Goal: Task Accomplishment & Management: Manage account settings

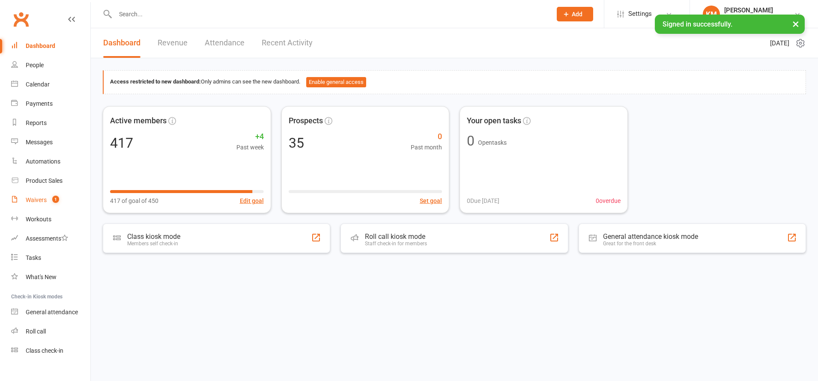
click at [24, 199] on link "Waivers 1" at bounding box center [50, 200] width 79 height 19
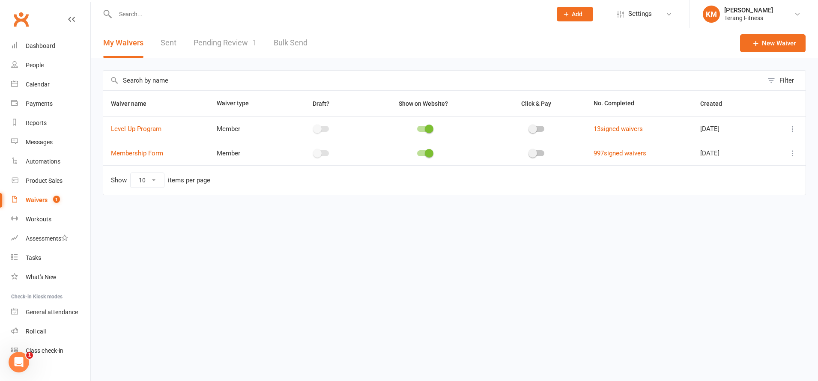
click at [218, 42] on link "Pending Review 1" at bounding box center [225, 43] width 63 height 30
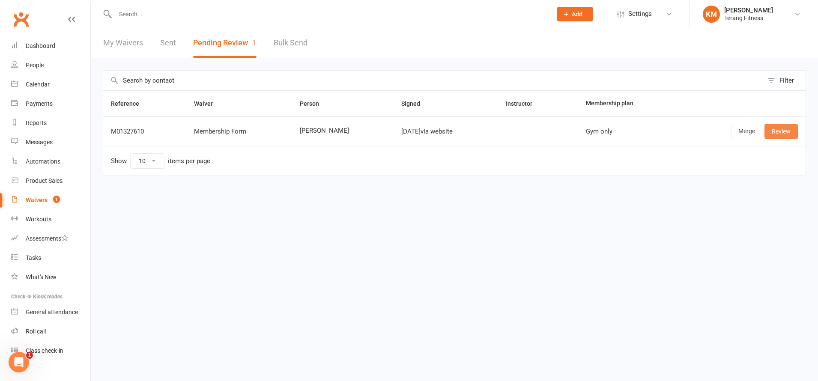
click at [775, 134] on link "Review" at bounding box center [780, 131] width 33 height 15
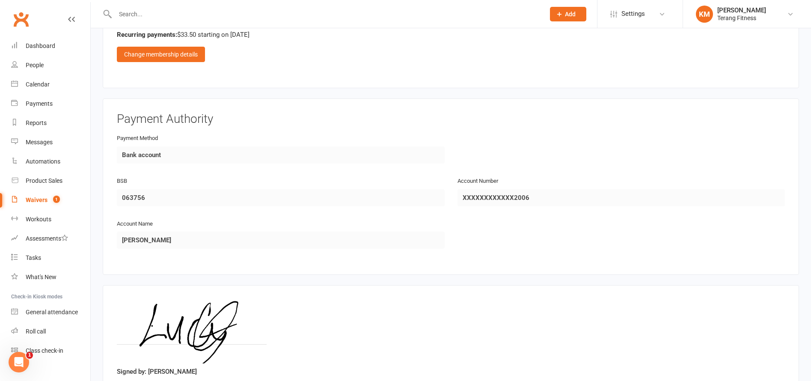
scroll to position [1199, 0]
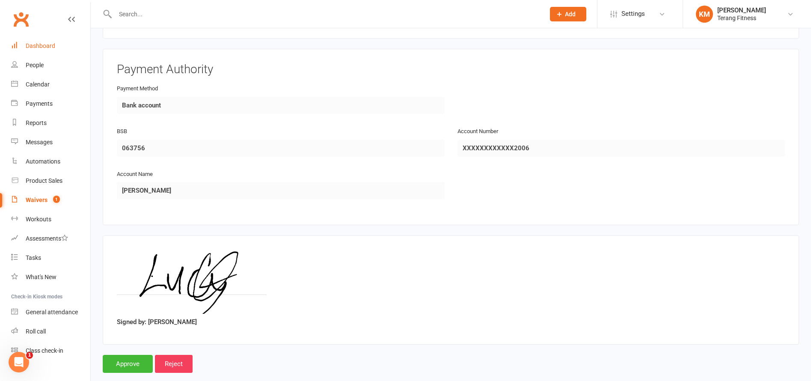
click at [33, 43] on div "Dashboard" at bounding box center [41, 45] width 30 height 7
